Goal: Information Seeking & Learning: Learn about a topic

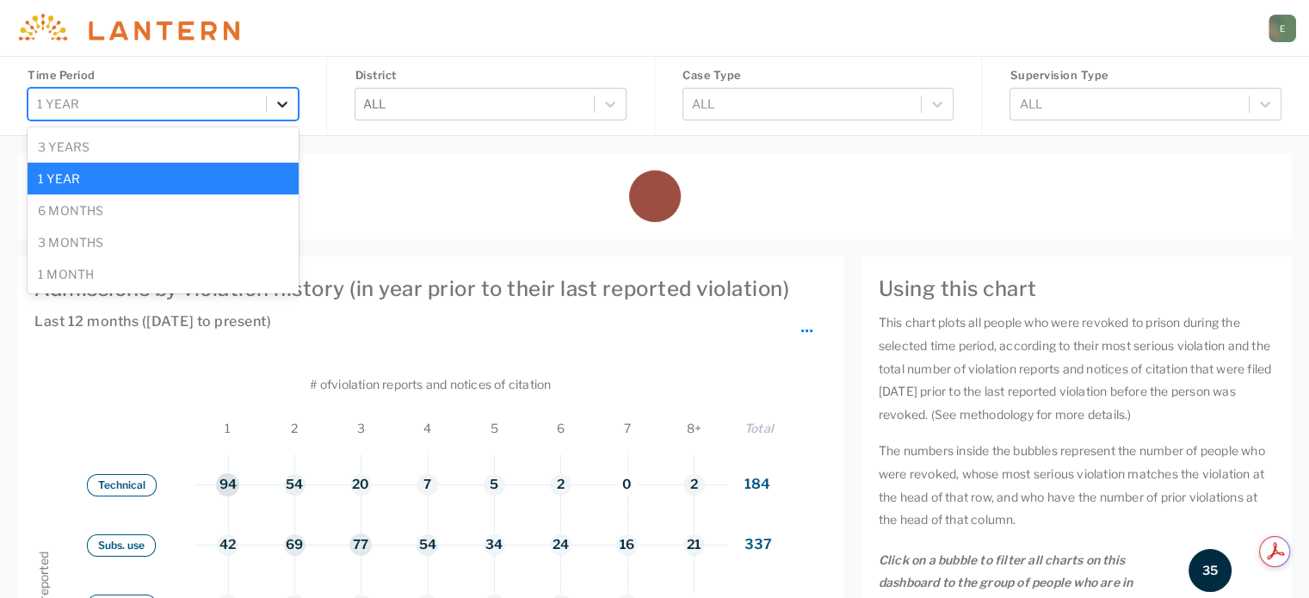
click at [273, 102] on div at bounding box center [282, 104] width 31 height 31
click at [145, 205] on div "6 months" at bounding box center [163, 210] width 271 height 32
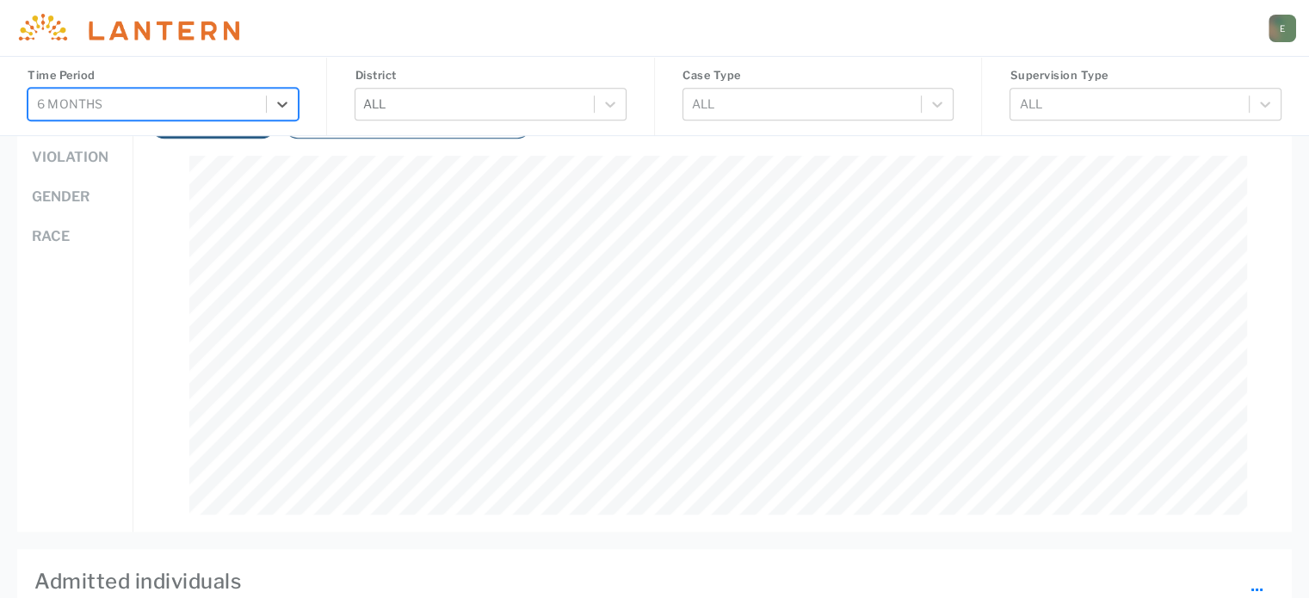
scroll to position [947, 0]
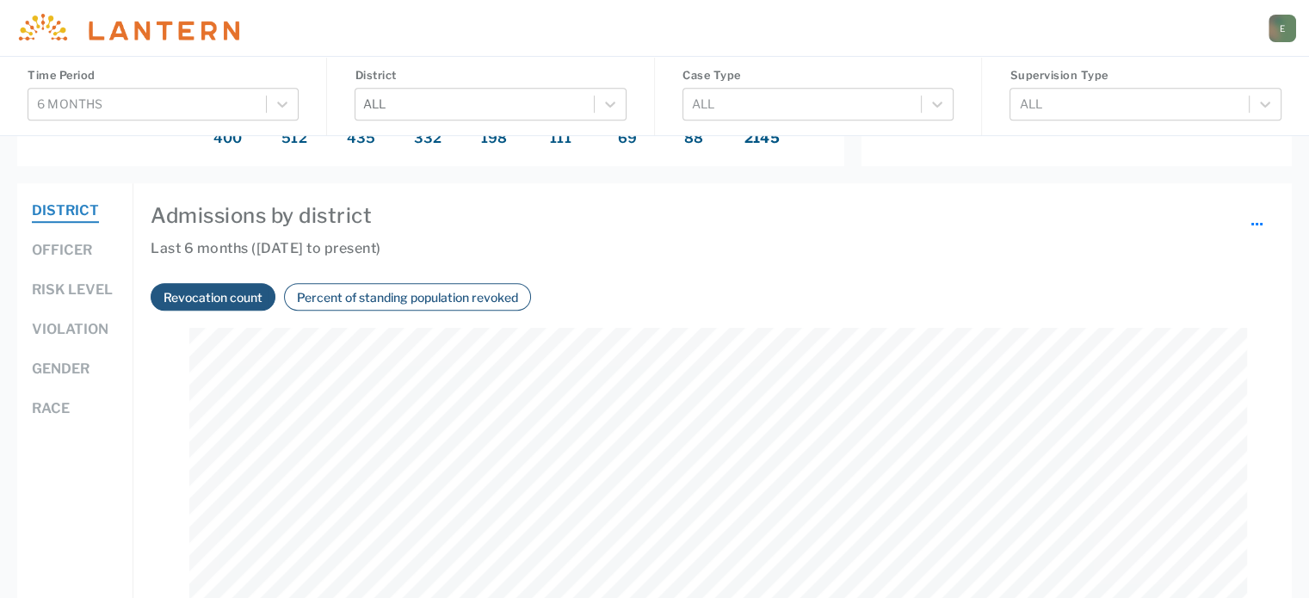
click at [82, 240] on button "Officer" at bounding box center [62, 251] width 60 height 22
click at [352, 293] on button "Percent of standing population revoked" at bounding box center [407, 297] width 231 height 20
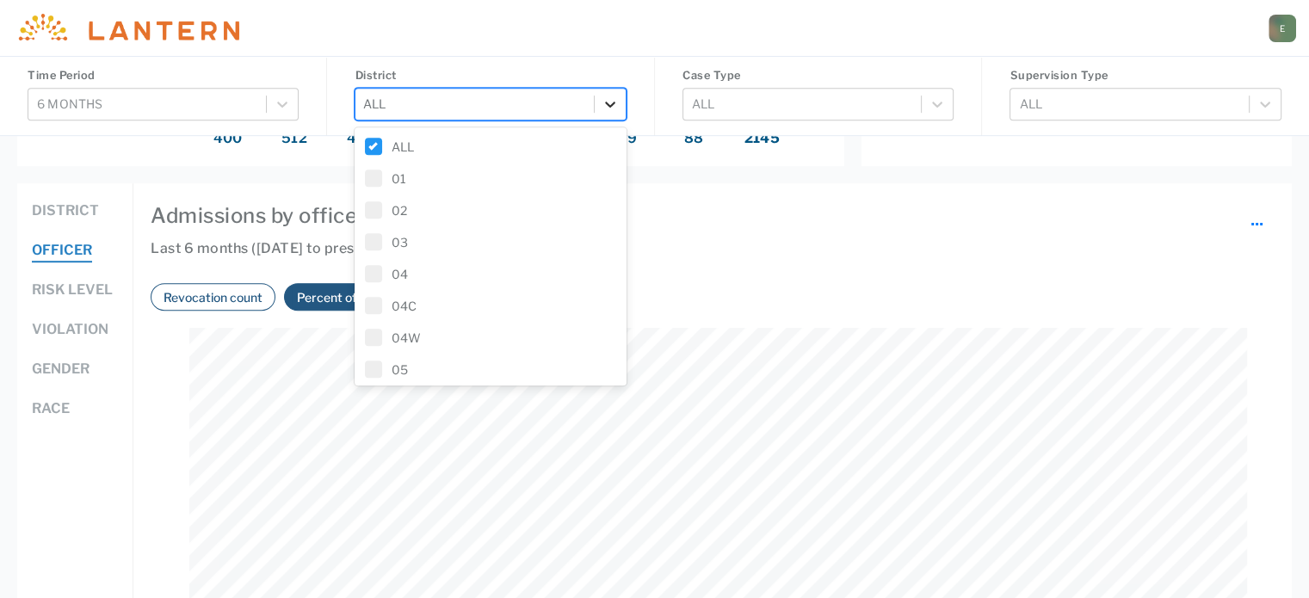
click at [614, 101] on icon at bounding box center [610, 104] width 17 height 17
click at [401, 139] on label "ALL" at bounding box center [490, 147] width 250 height 18
click at [390, 207] on label "02" at bounding box center [490, 210] width 250 height 18
click at [785, 182] on div "Time Period 6 months District option 02, selected. 49 results available. Use Up…" at bounding box center [654, 39] width 1309 height 1861
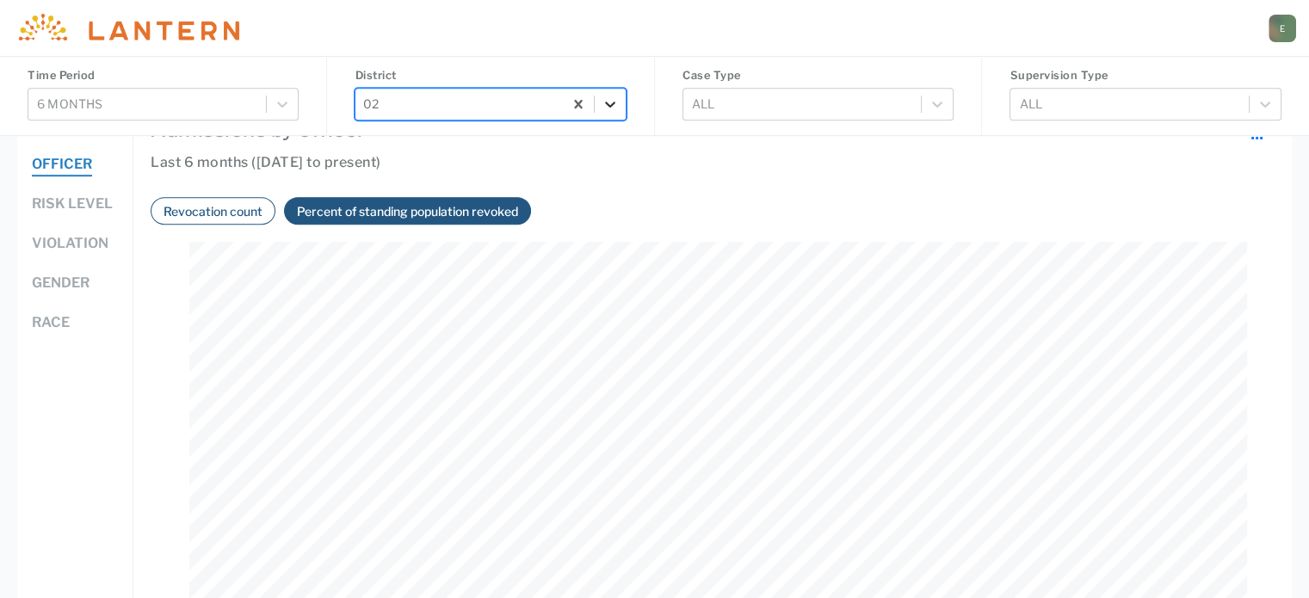
click at [608, 100] on icon at bounding box center [610, 104] width 17 height 17
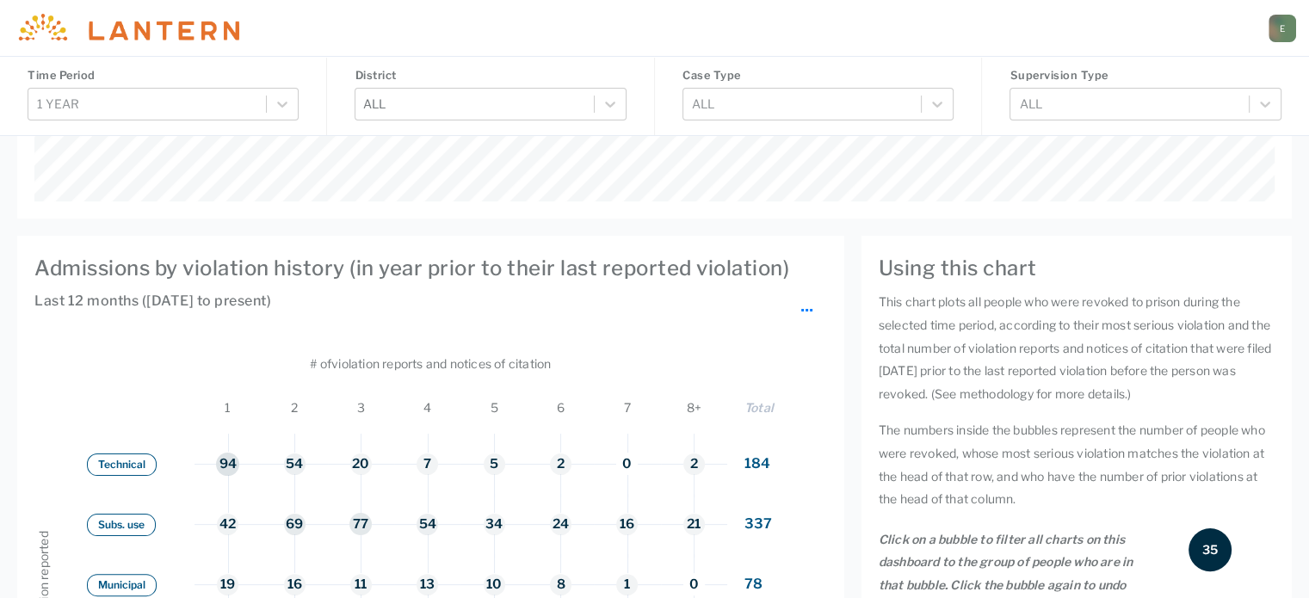
scroll to position [344, 0]
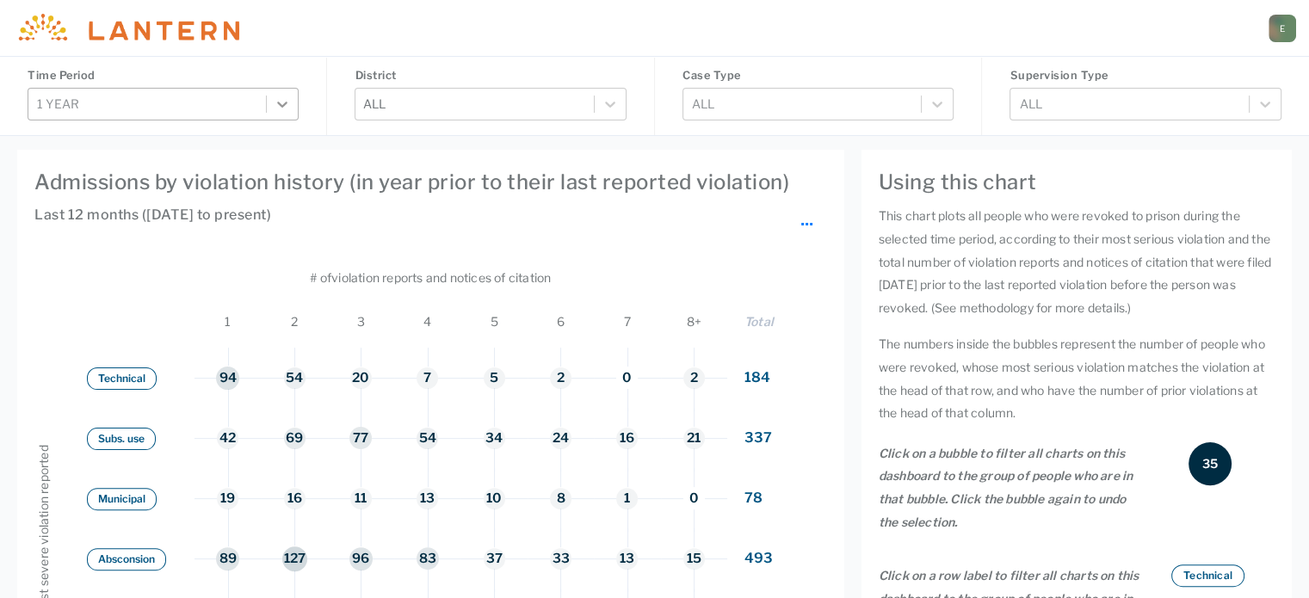
click at [287, 99] on icon at bounding box center [282, 104] width 17 height 17
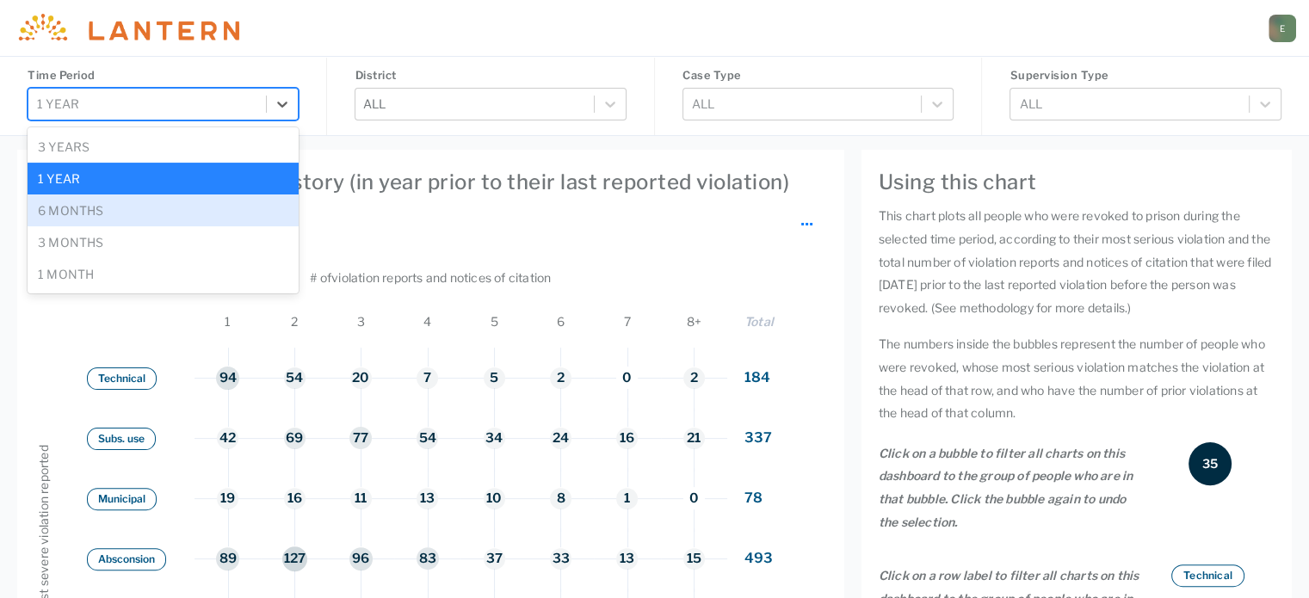
click at [191, 200] on div "6 months" at bounding box center [163, 210] width 271 height 32
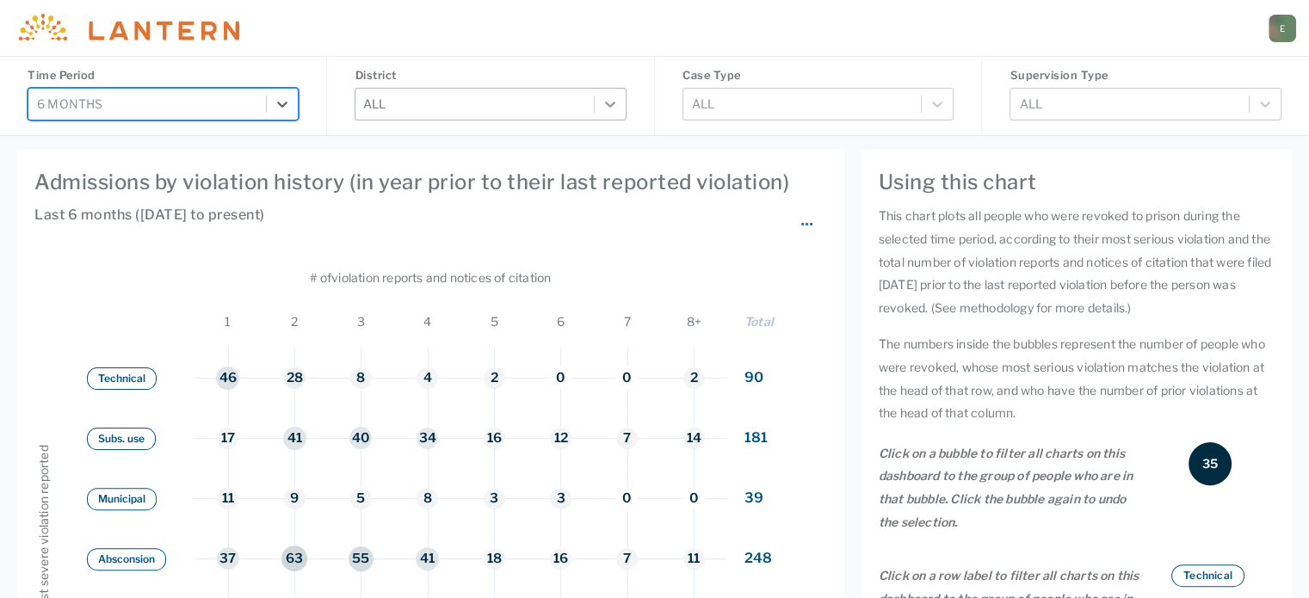
click at [620, 105] on div at bounding box center [610, 104] width 31 height 31
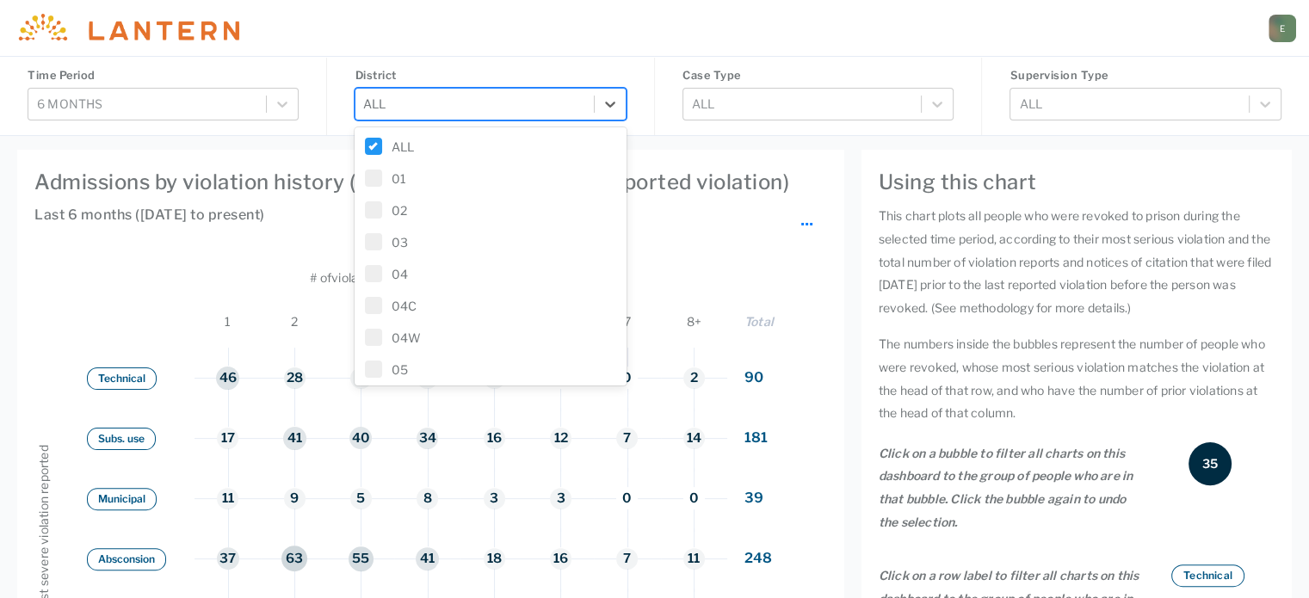
click at [373, 141] on span at bounding box center [373, 146] width 17 height 17
click at [365, 247] on span at bounding box center [373, 241] width 17 height 17
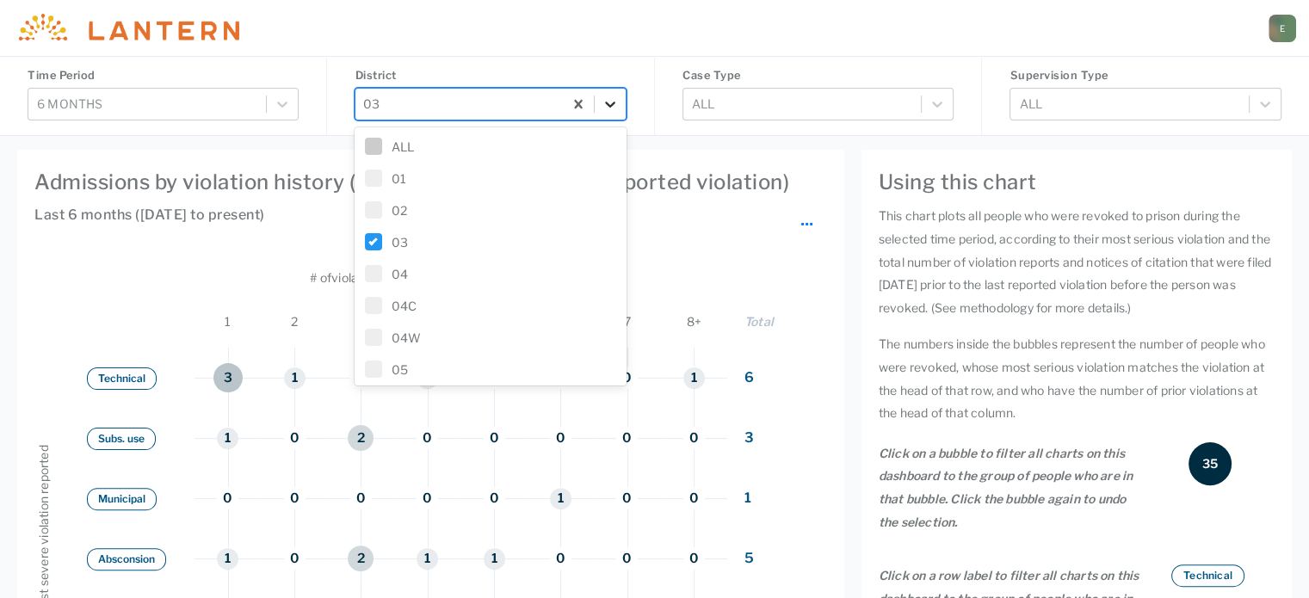
click at [612, 104] on icon at bounding box center [610, 105] width 10 height 6
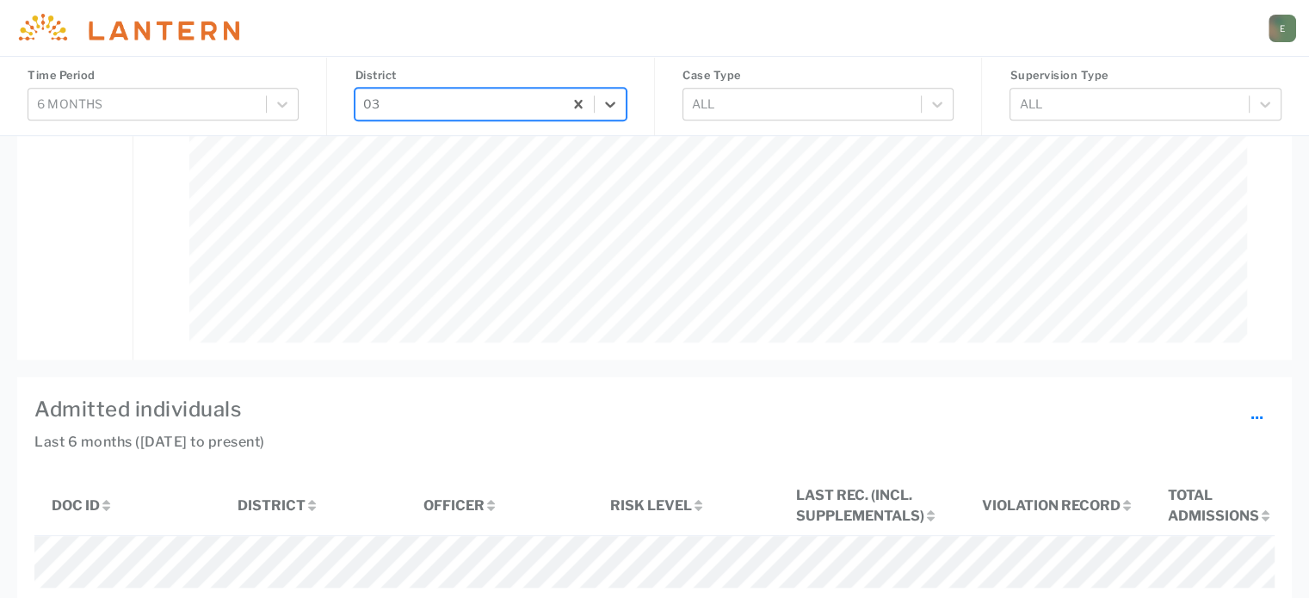
scroll to position [1033, 0]
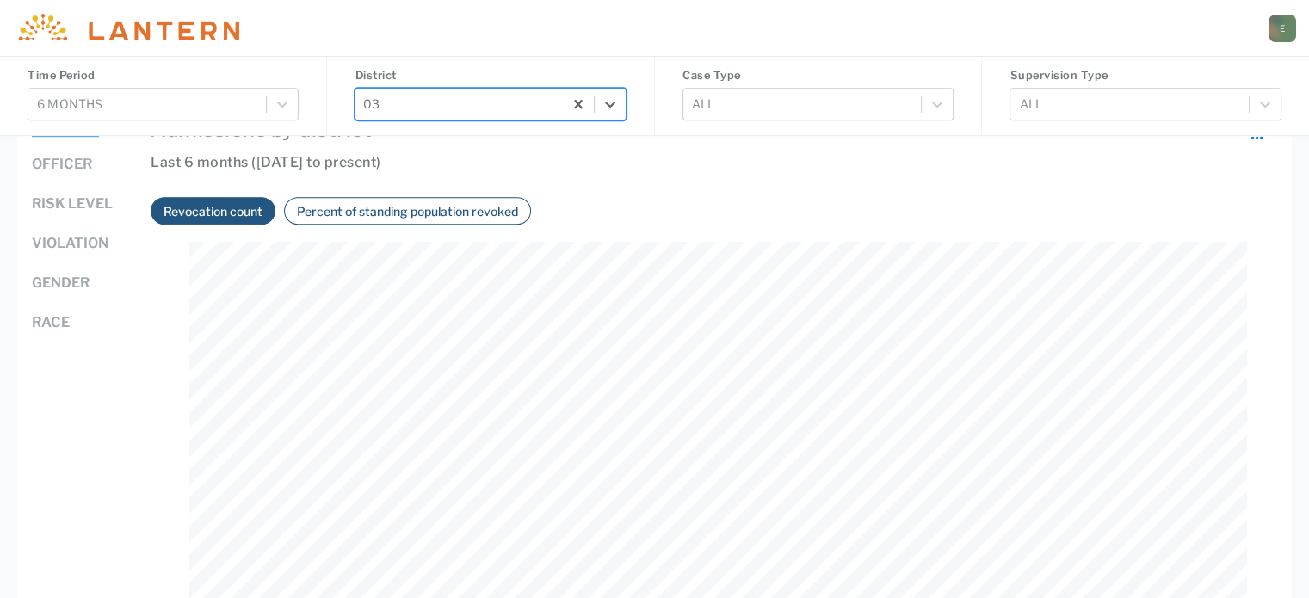
click at [65, 163] on button "Officer" at bounding box center [62, 165] width 60 height 22
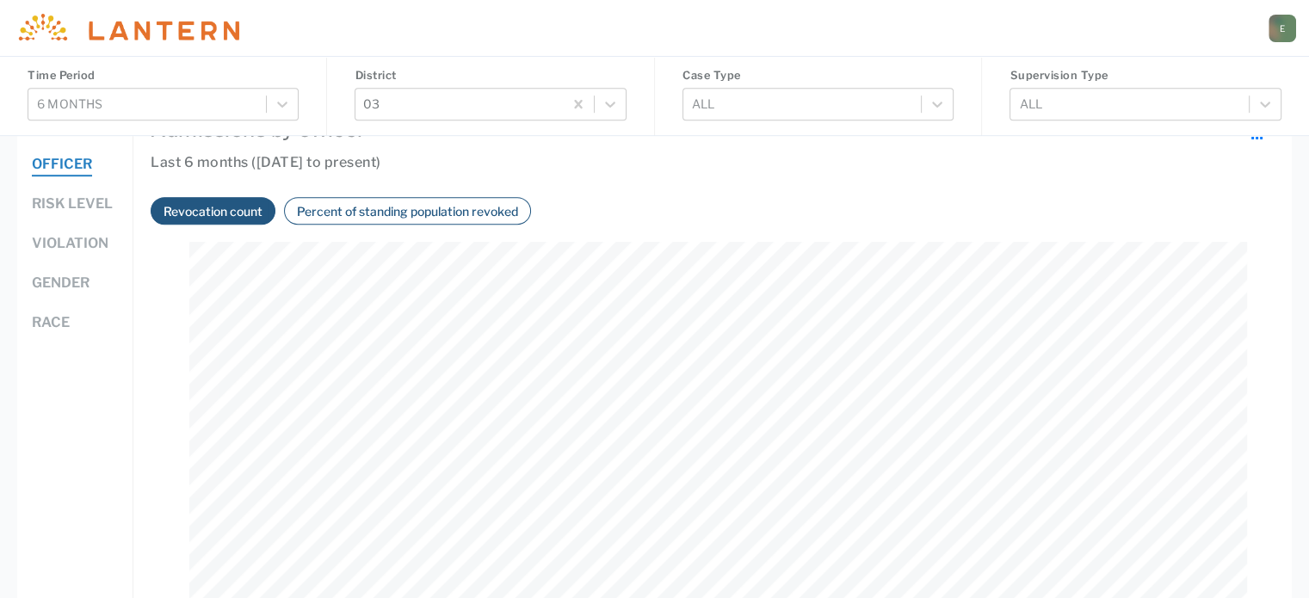
scroll to position [359, 1057]
click at [399, 222] on div "Percent of standing population revoked" at bounding box center [407, 211] width 247 height 28
click at [398, 214] on button "Percent of standing population revoked" at bounding box center [407, 211] width 231 height 20
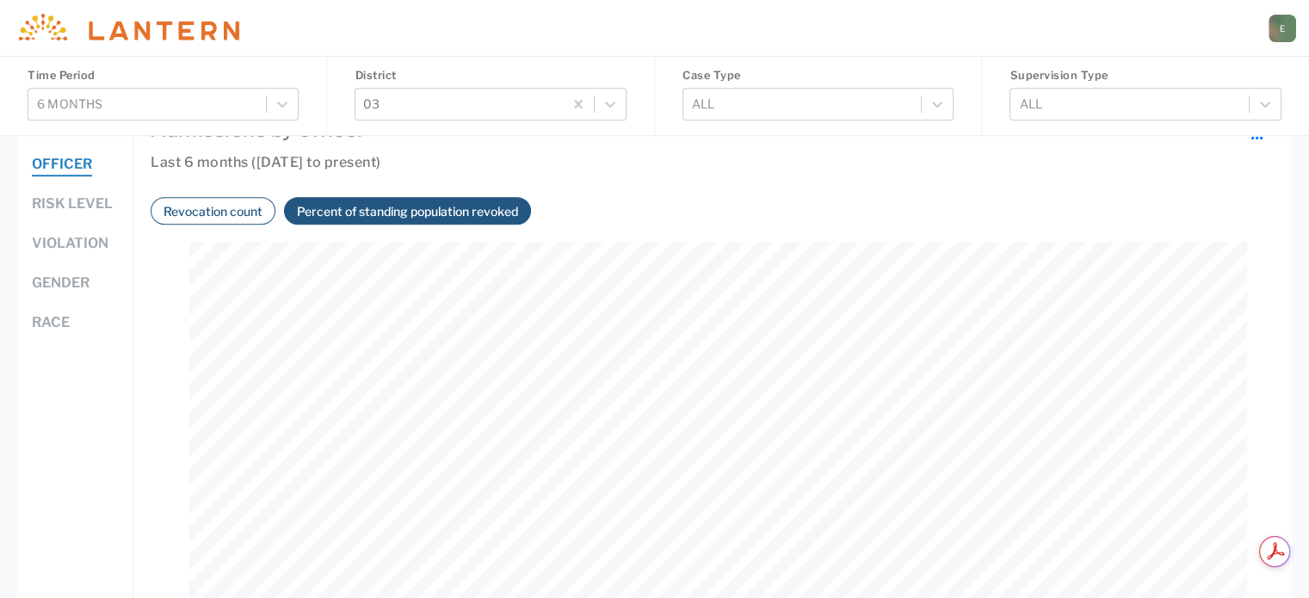
scroll to position [0, 0]
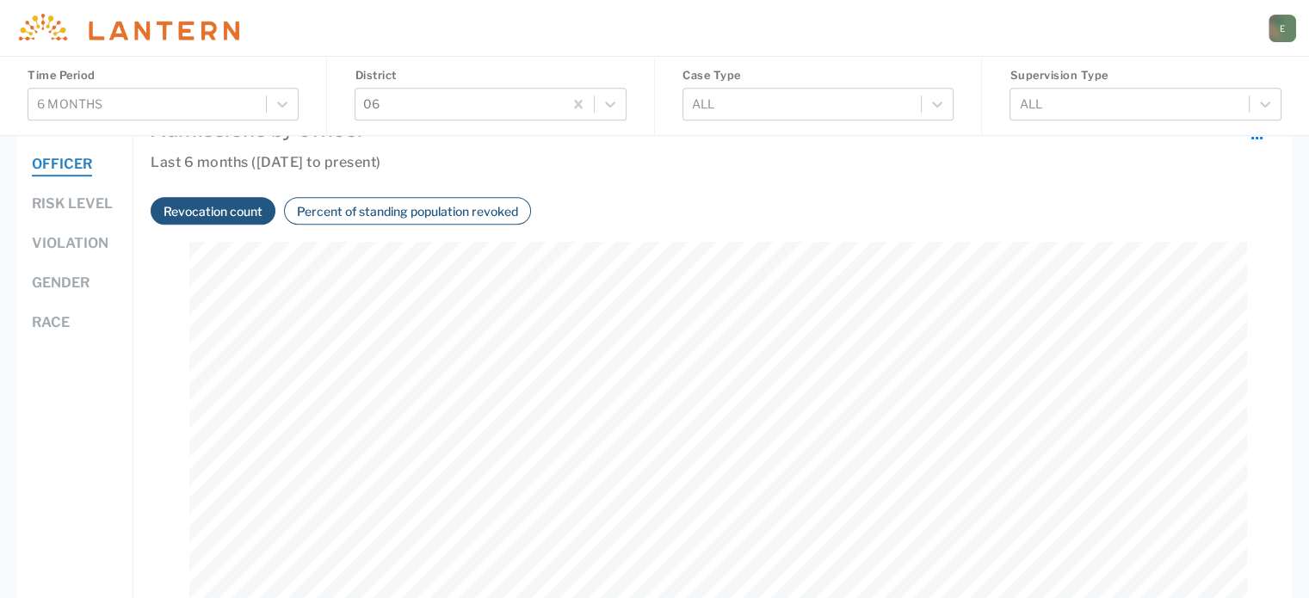
scroll to position [947, 0]
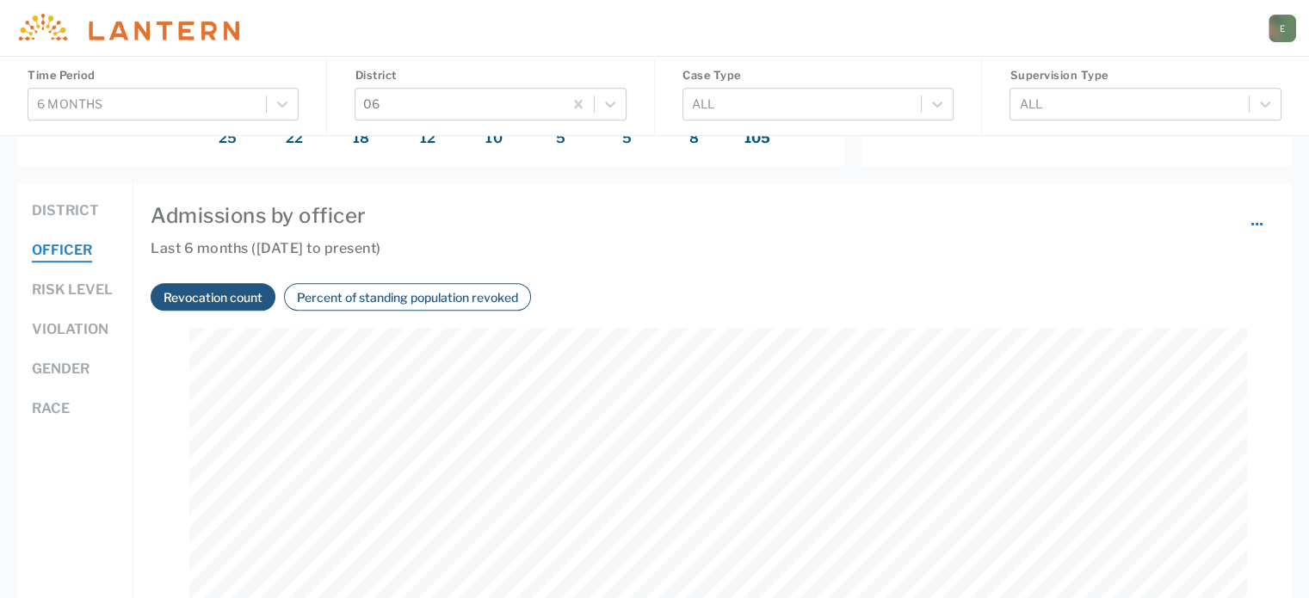
click at [337, 305] on button "Percent of standing population revoked" at bounding box center [407, 297] width 231 height 20
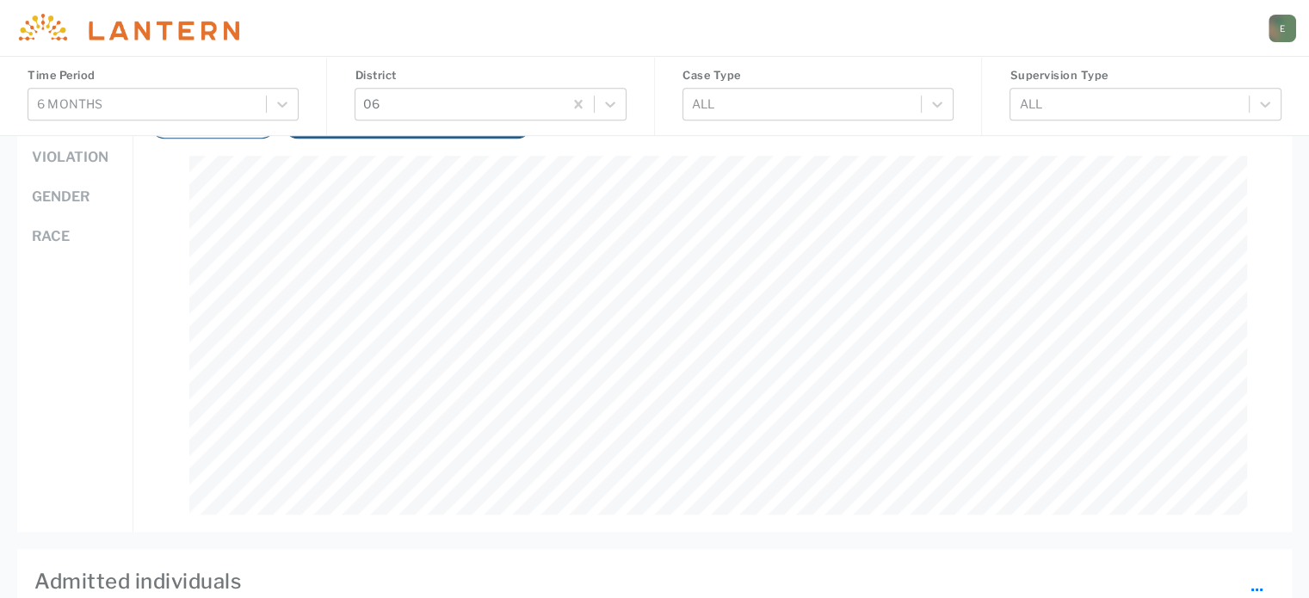
scroll to position [1033, 0]
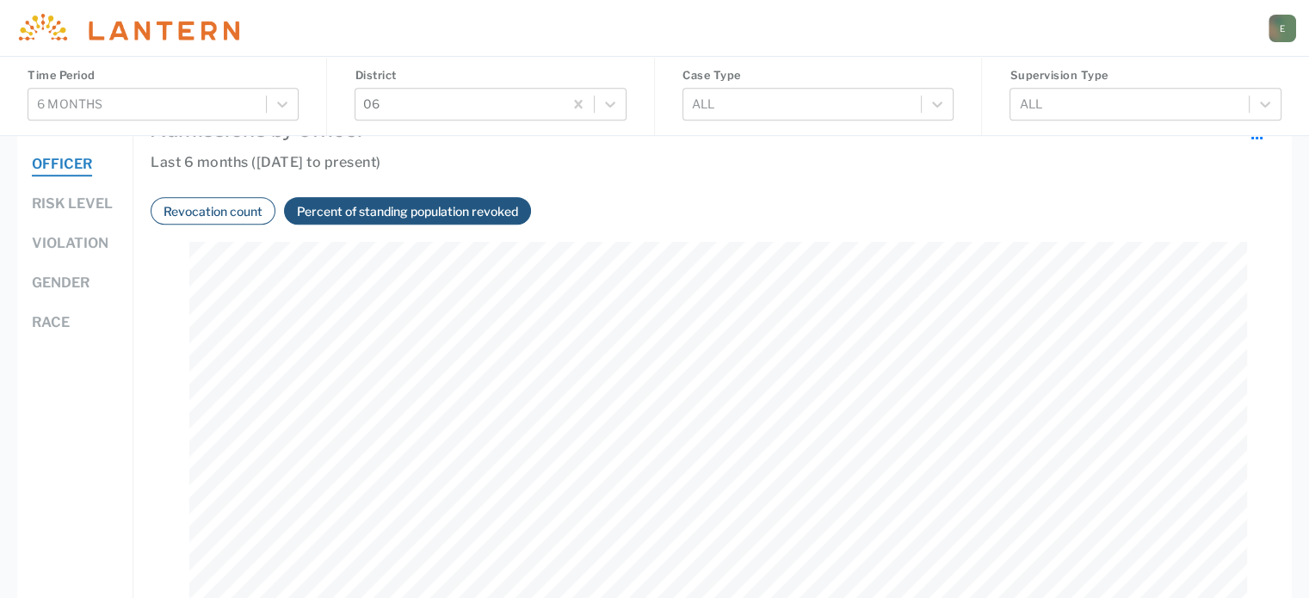
click at [238, 188] on h6 "Last 6 months ([DATE] to present)" at bounding box center [713, 171] width 1124 height 38
click at [229, 206] on button "Revocation count" at bounding box center [212, 211] width 109 height 20
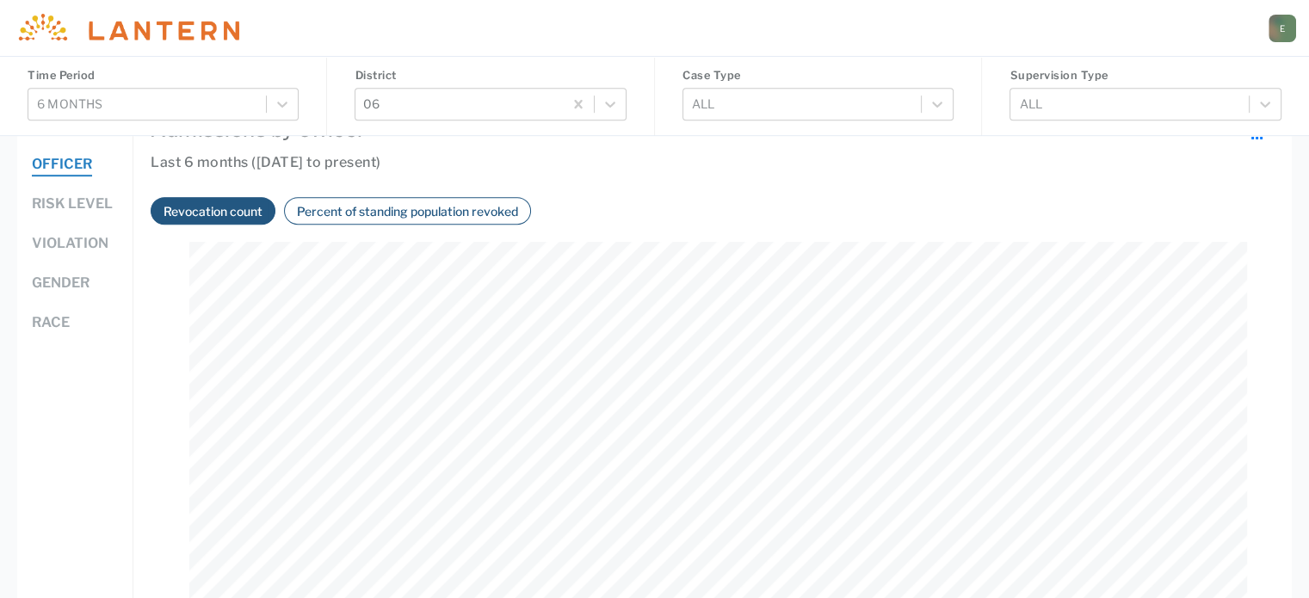
scroll to position [359, 1057]
click at [358, 219] on button "Percent of standing population revoked" at bounding box center [407, 211] width 231 height 20
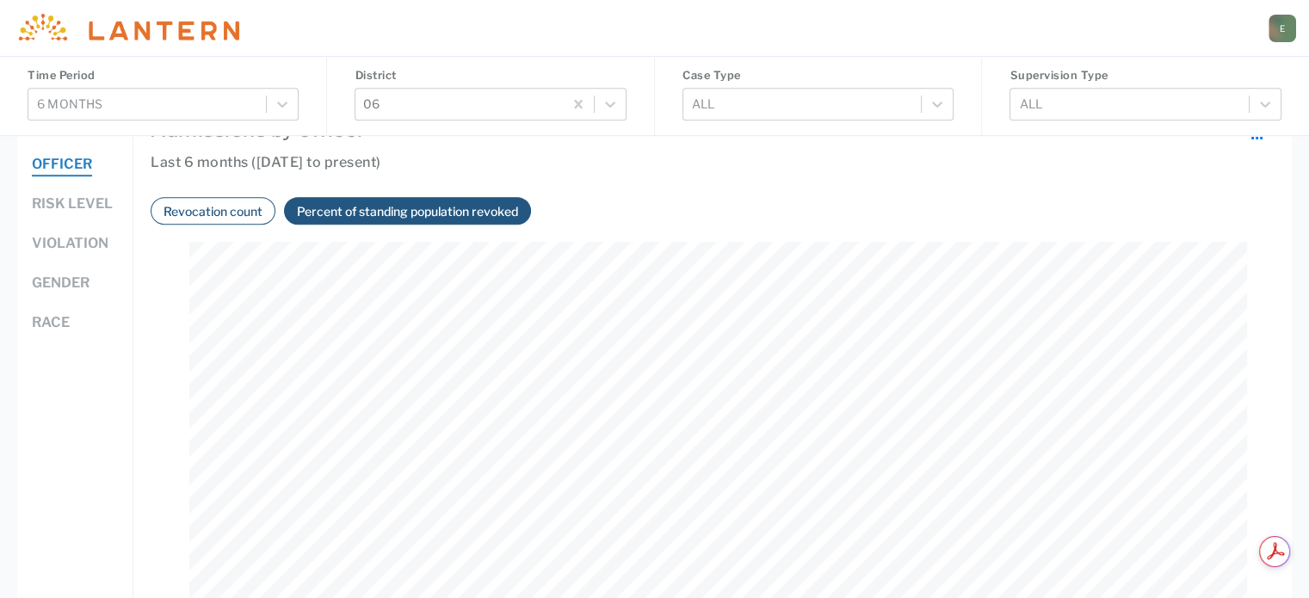
scroll to position [0, 0]
